Goal: Information Seeking & Learning: Learn about a topic

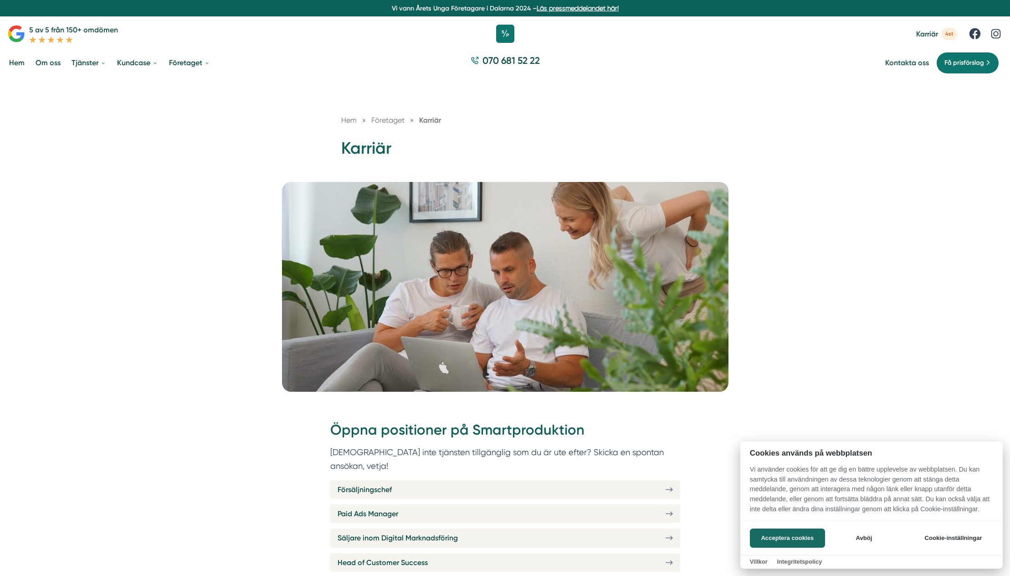
drag, startPoint x: 854, startPoint y: 536, endPoint x: 685, endPoint y: 474, distance: 179.1
click at [853, 536] on button "Avböj" at bounding box center [864, 537] width 72 height 19
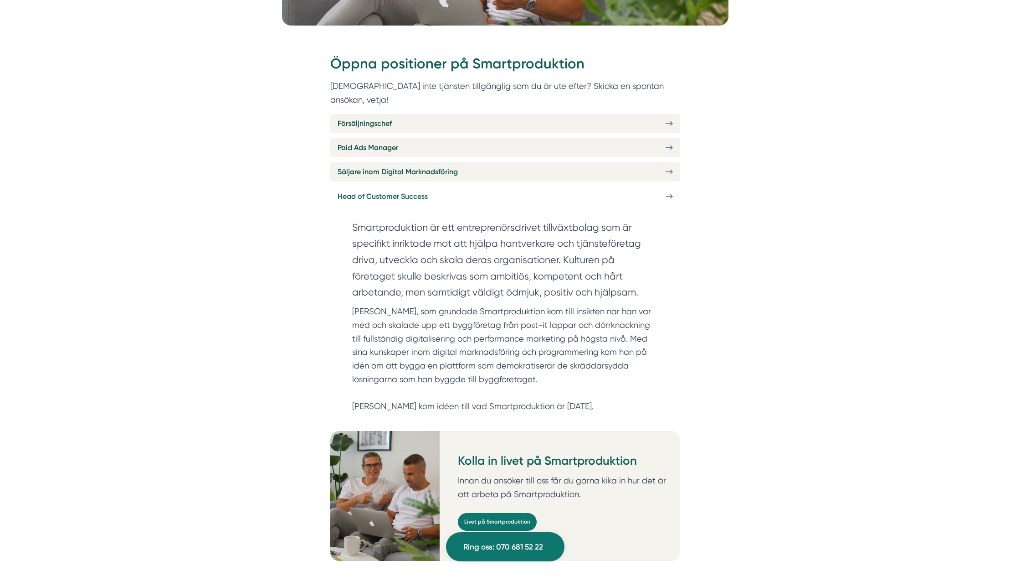
scroll to position [273, 0]
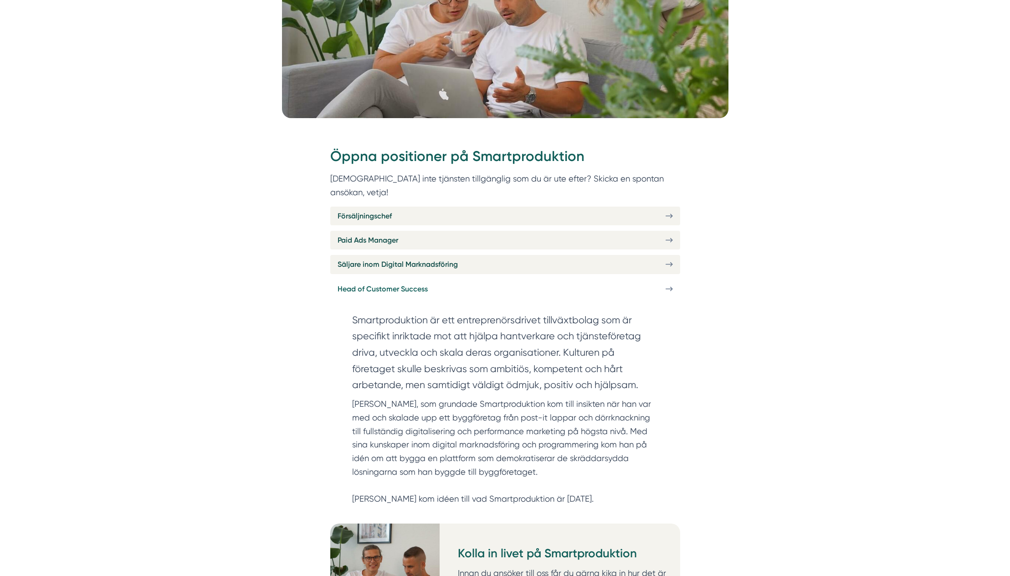
click at [667, 285] on icon at bounding box center [669, 289] width 7 height 8
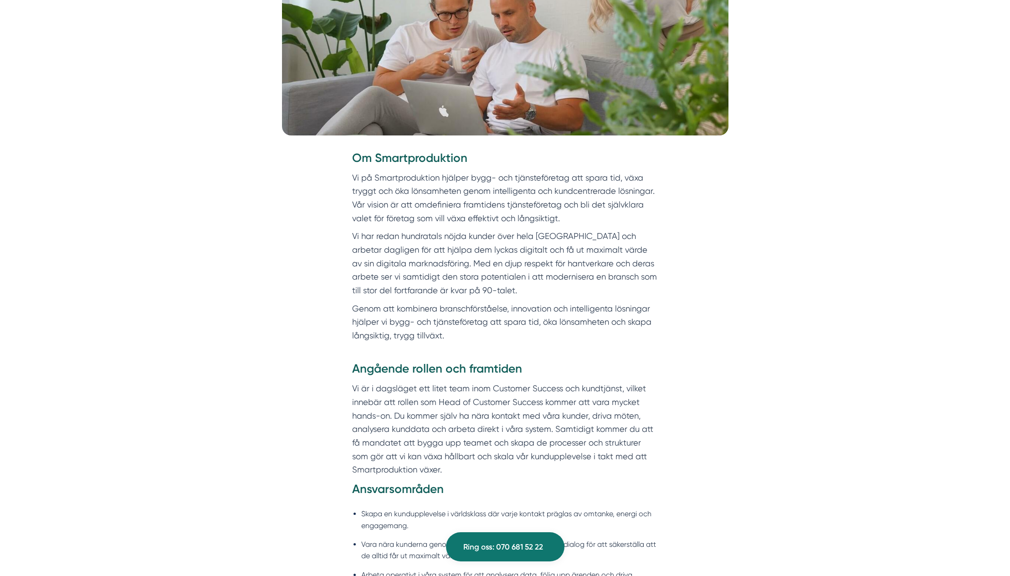
scroll to position [273, 0]
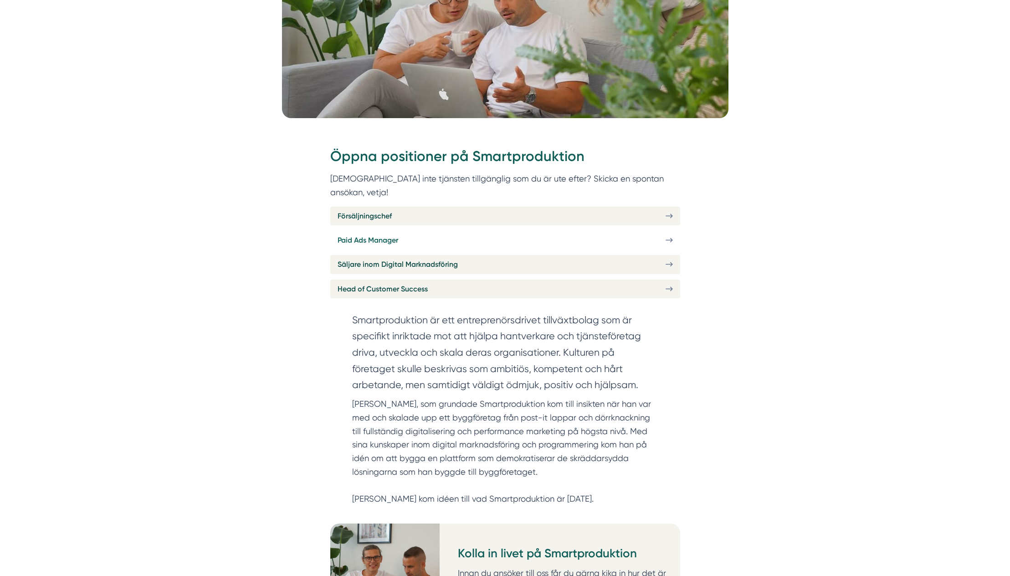
click at [384, 234] on span "Paid Ads Manager" at bounding box center [368, 239] width 61 height 11
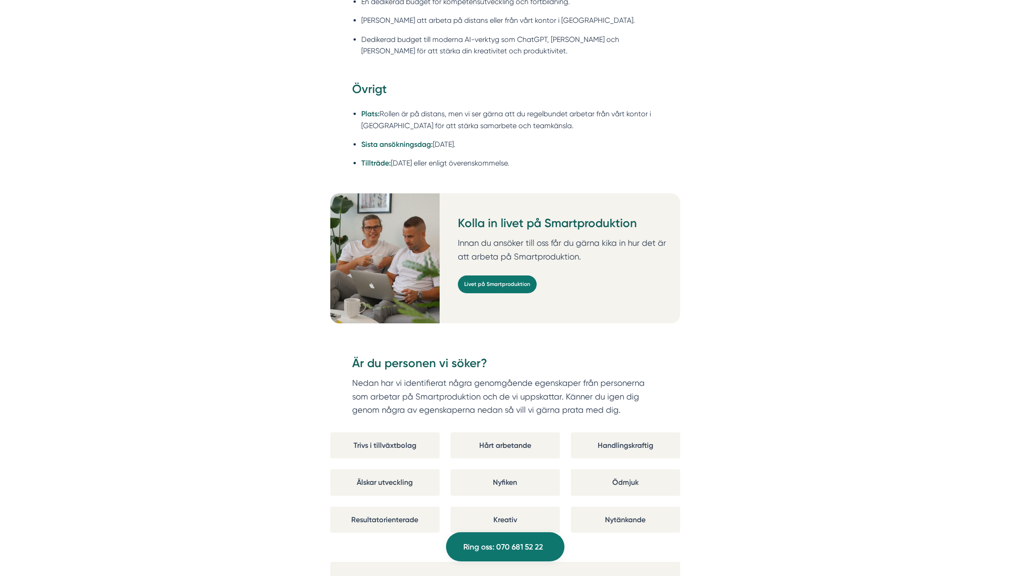
scroll to position [1504, 0]
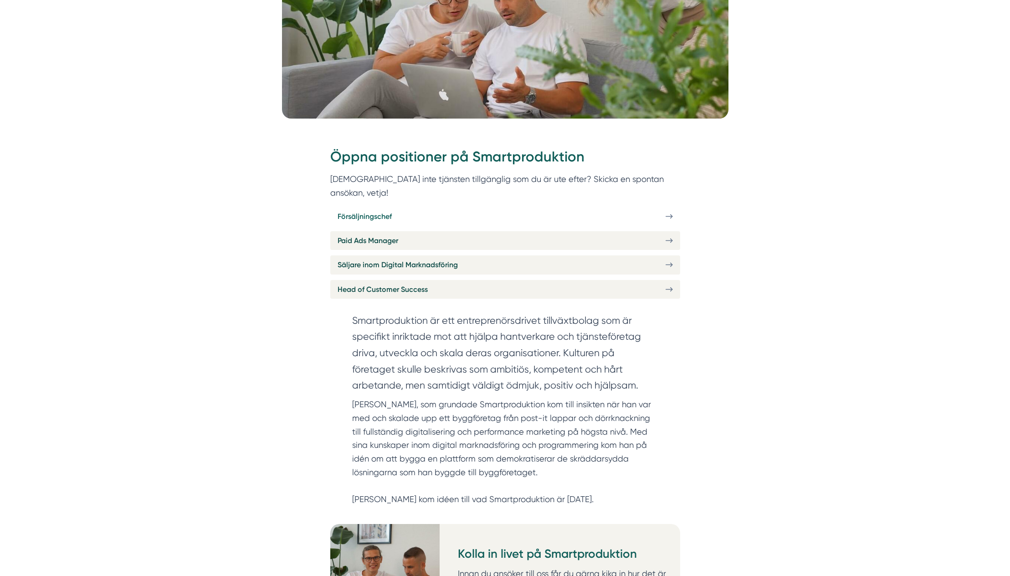
click at [387, 211] on span "Försäljningschef" at bounding box center [365, 216] width 54 height 11
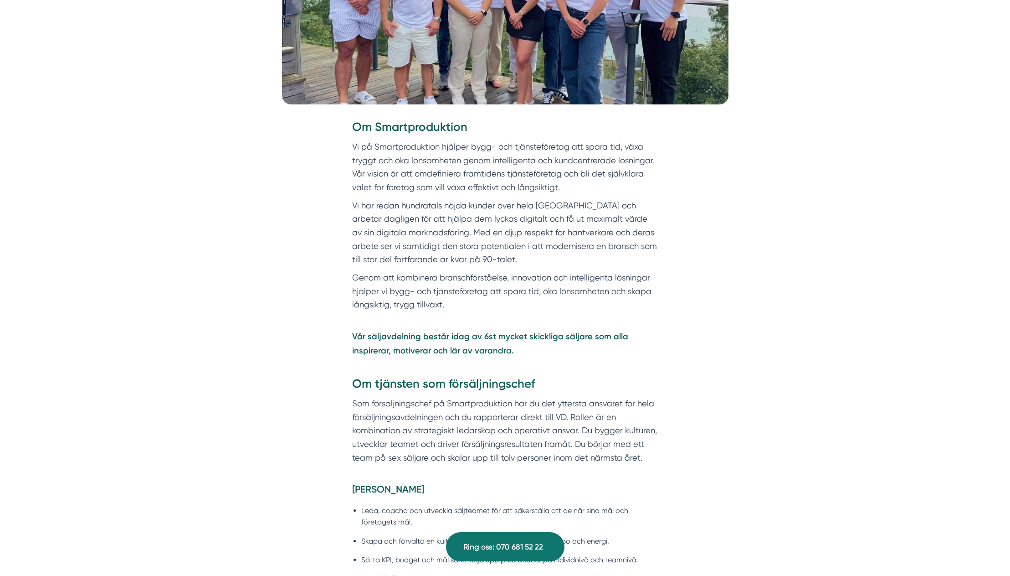
scroll to position [182, 0]
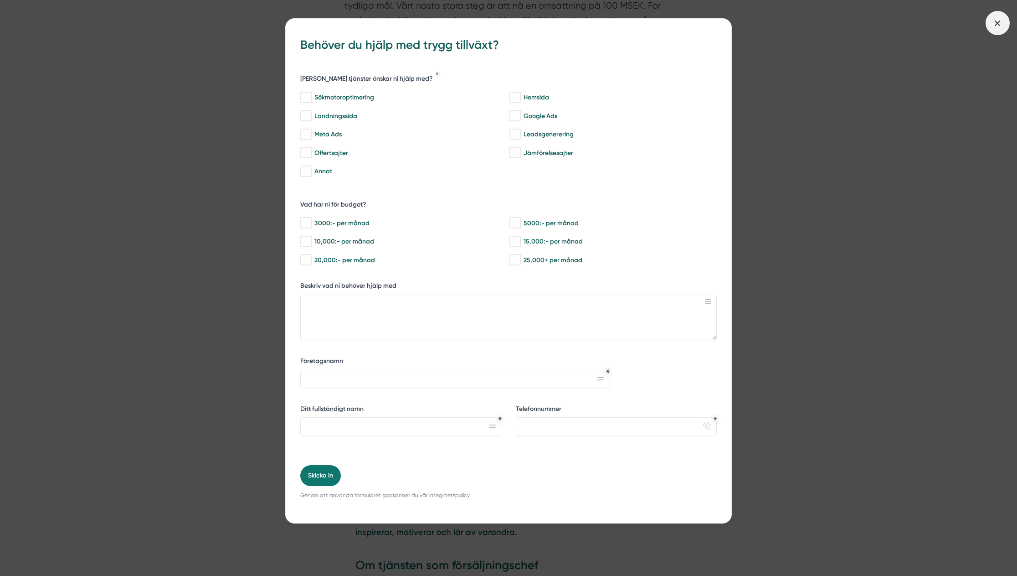
click at [996, 16] on span at bounding box center [998, 23] width 24 height 24
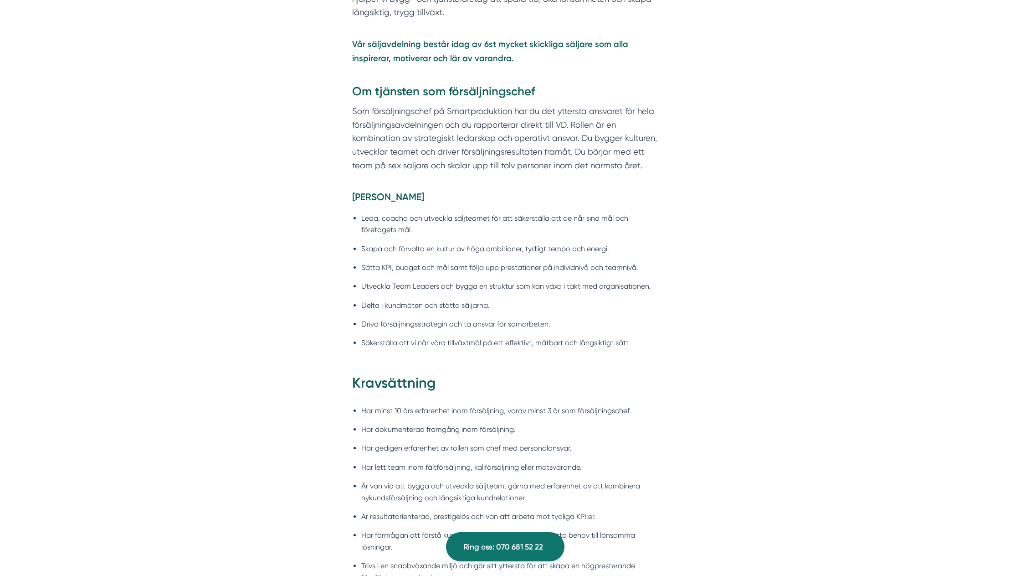
scroll to position [684, 0]
